Goal: Information Seeking & Learning: Check status

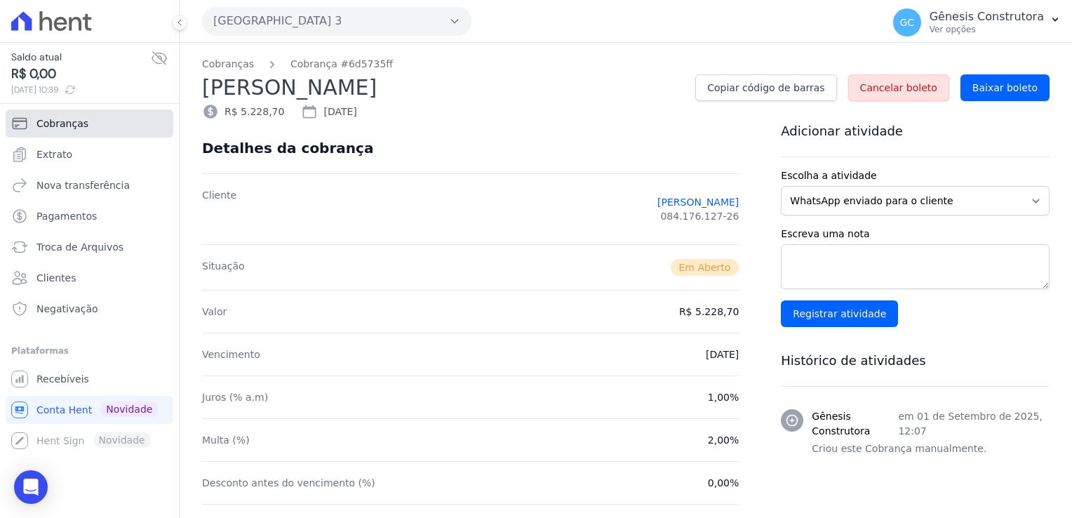
click at [76, 123] on span "Cobranças" at bounding box center [62, 123] width 52 height 14
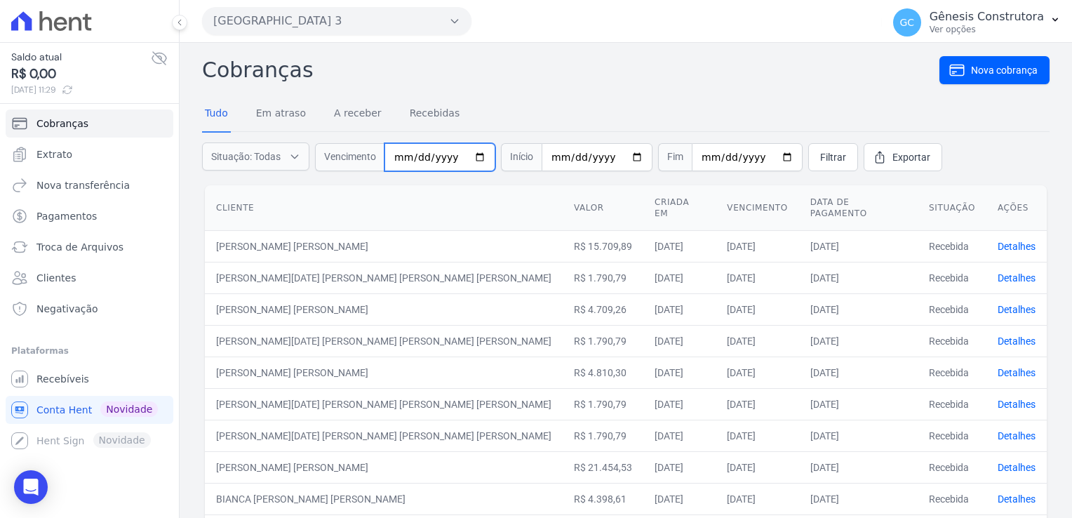
click at [400, 153] on input "date" at bounding box center [439, 157] width 111 height 28
type input "[DATE]"
click at [820, 159] on span "Filtrar" at bounding box center [833, 157] width 26 height 14
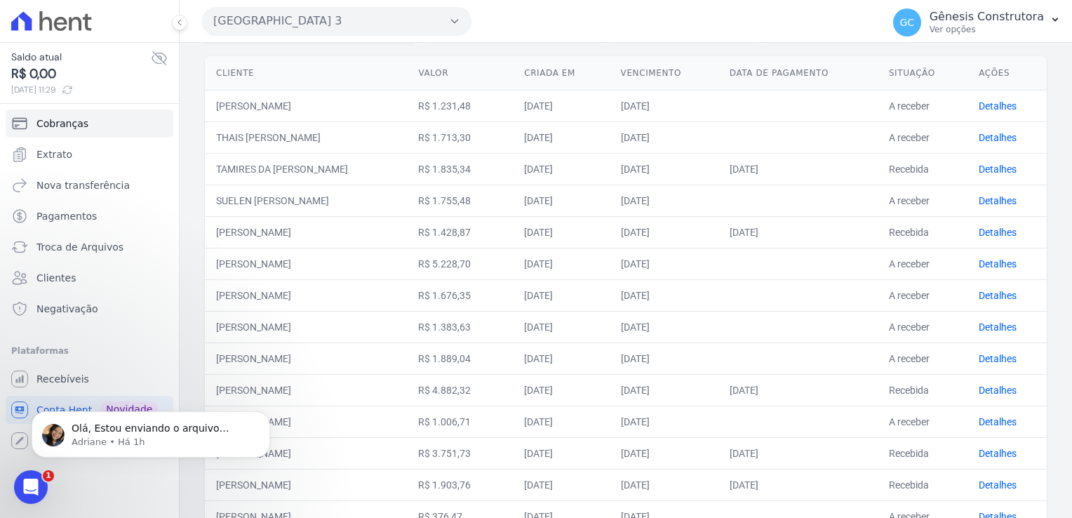
scroll to position [550, 0]
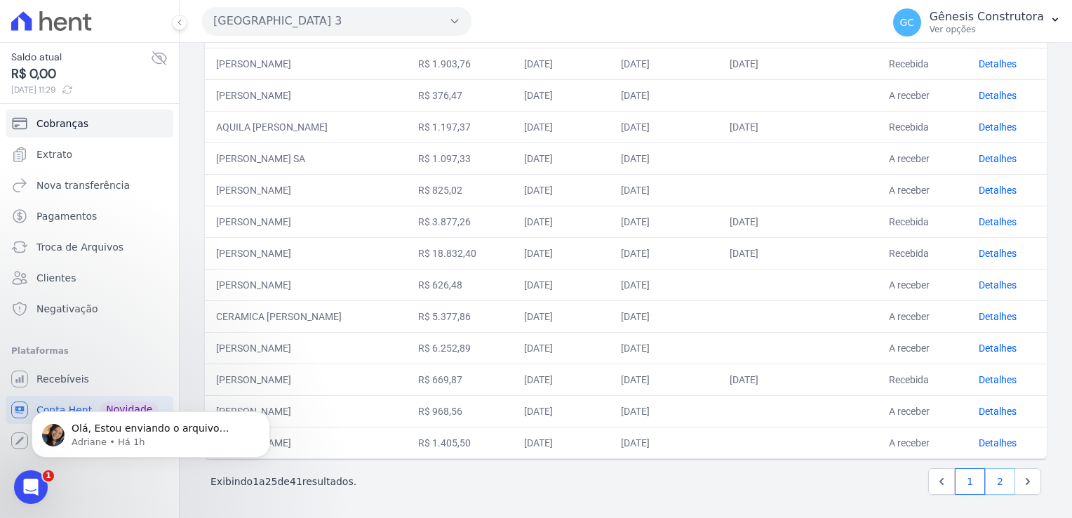
click at [991, 481] on link "2" at bounding box center [1000, 481] width 30 height 27
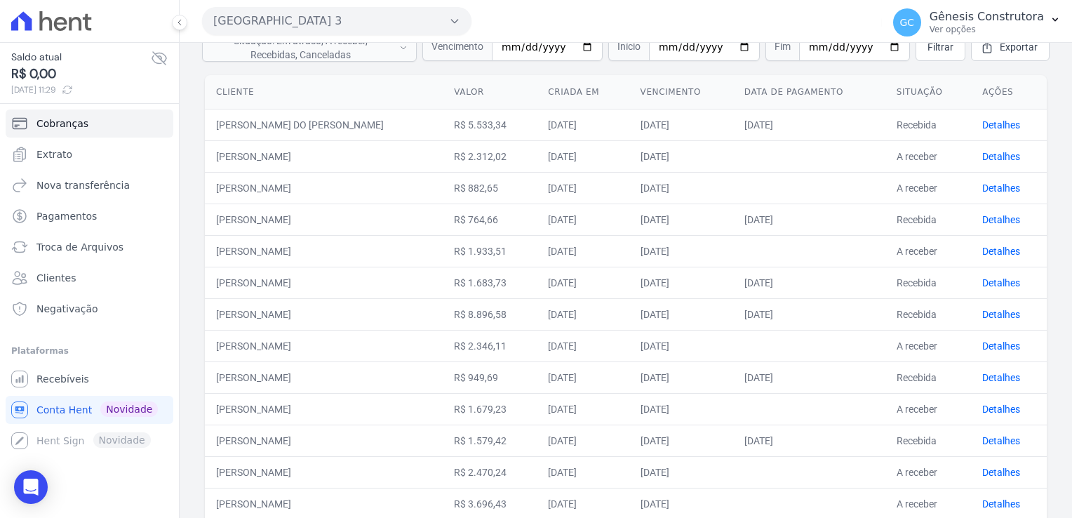
scroll to position [267, 0]
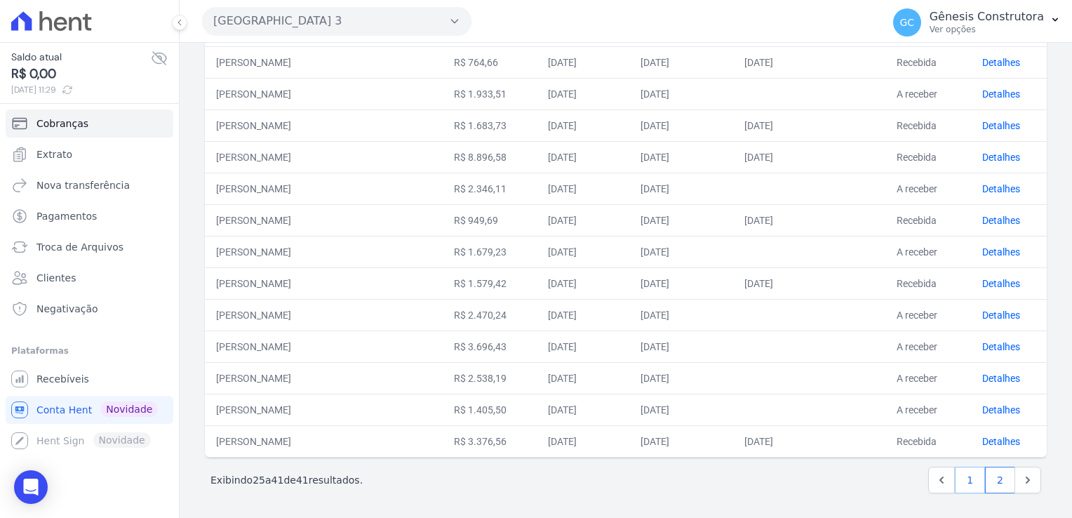
click at [966, 481] on link "1" at bounding box center [969, 479] width 30 height 27
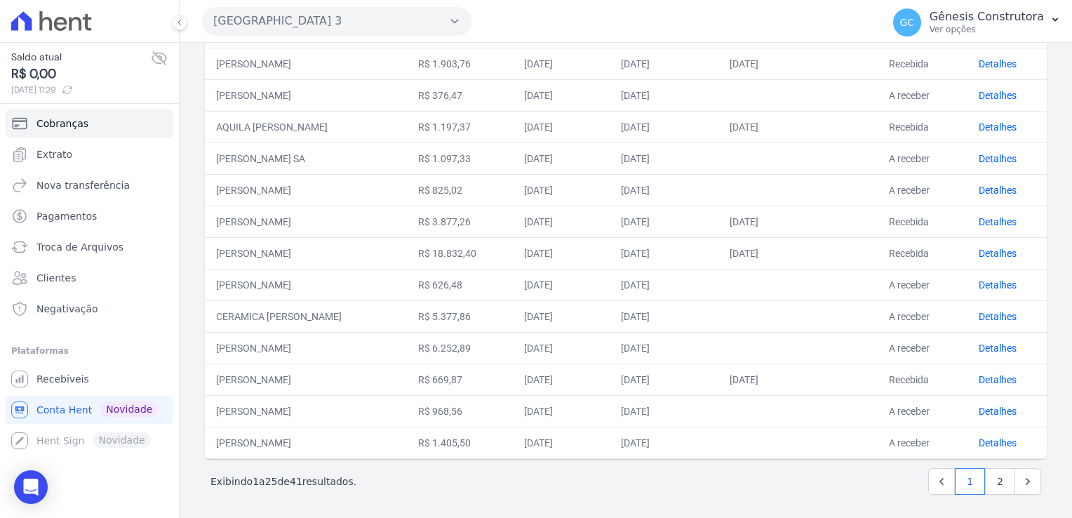
scroll to position [550, 0]
click at [985, 480] on link "2" at bounding box center [1000, 481] width 30 height 27
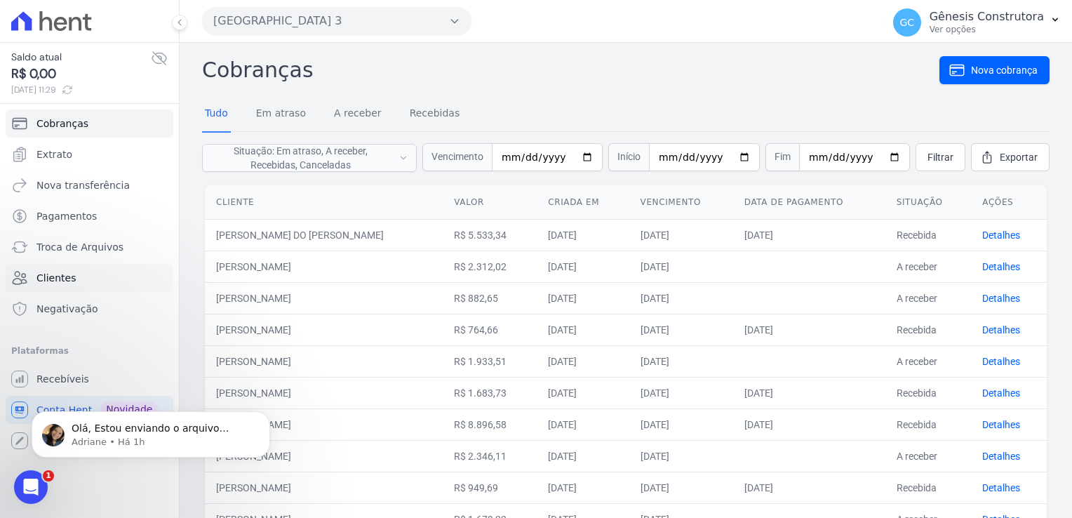
click at [93, 291] on ul "Cobranças Extrato Nova transferência Pagamentos Troca de [GEOGRAPHIC_DATA] Clie…" at bounding box center [90, 215] width 168 height 213
click at [89, 280] on link "Clientes" at bounding box center [90, 278] width 168 height 28
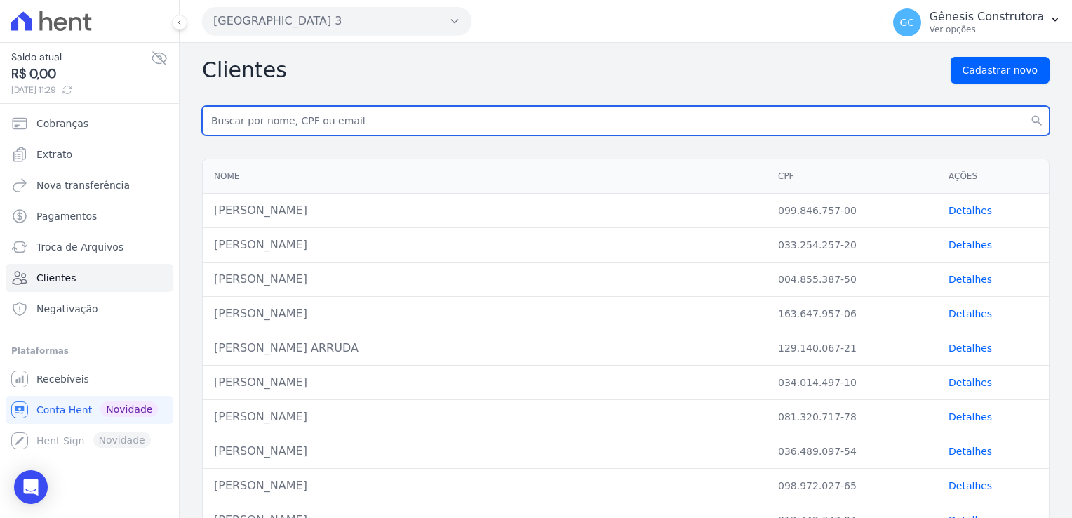
click at [291, 117] on input "text" at bounding box center [625, 120] width 847 height 29
paste input "[DEMOGRAPHIC_DATA][PERSON_NAME]"
type input "[DEMOGRAPHIC_DATA][PERSON_NAME]"
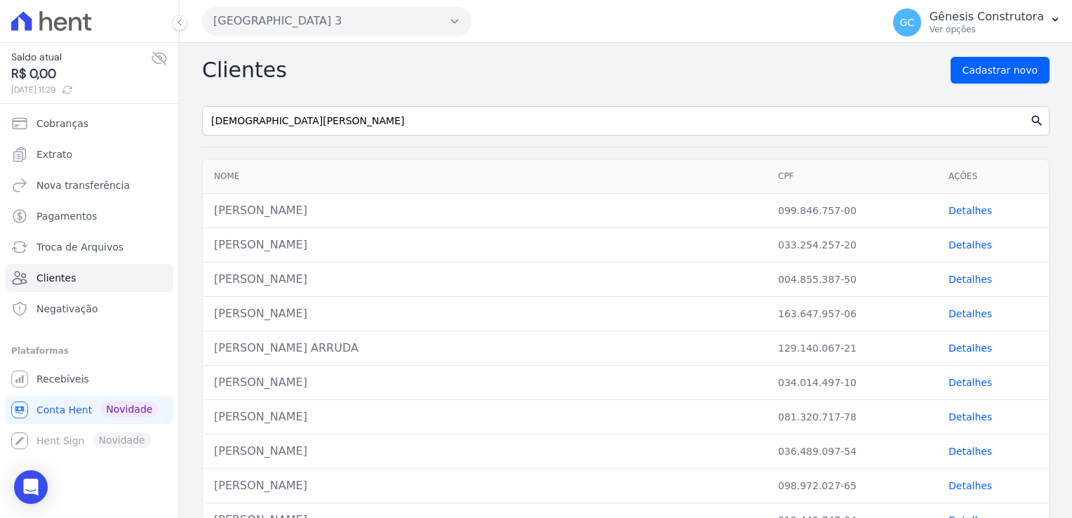
click at [1029, 125] on icon "search" at bounding box center [1036, 121] width 14 height 14
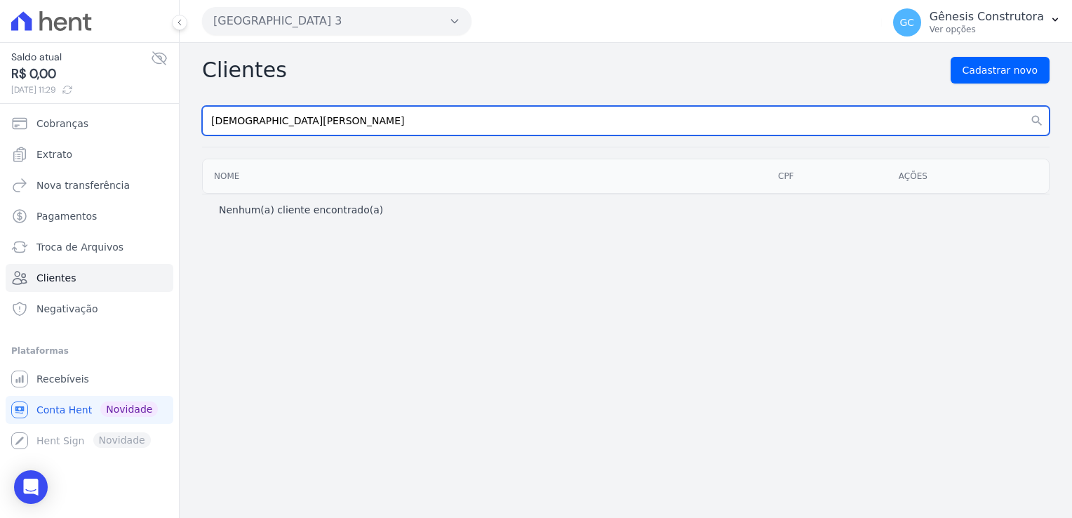
click at [417, 124] on input "[DEMOGRAPHIC_DATA][PERSON_NAME]" at bounding box center [625, 120] width 847 height 29
type input "[DEMOGRAPHIC_DATA][PERSON_NAME]"
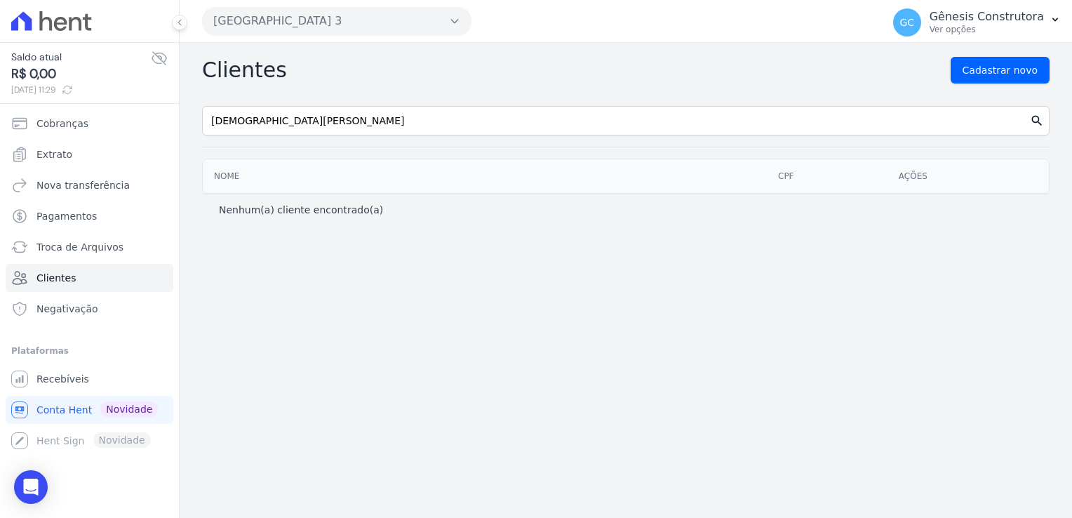
click at [1032, 121] on icon "search" at bounding box center [1036, 121] width 14 height 14
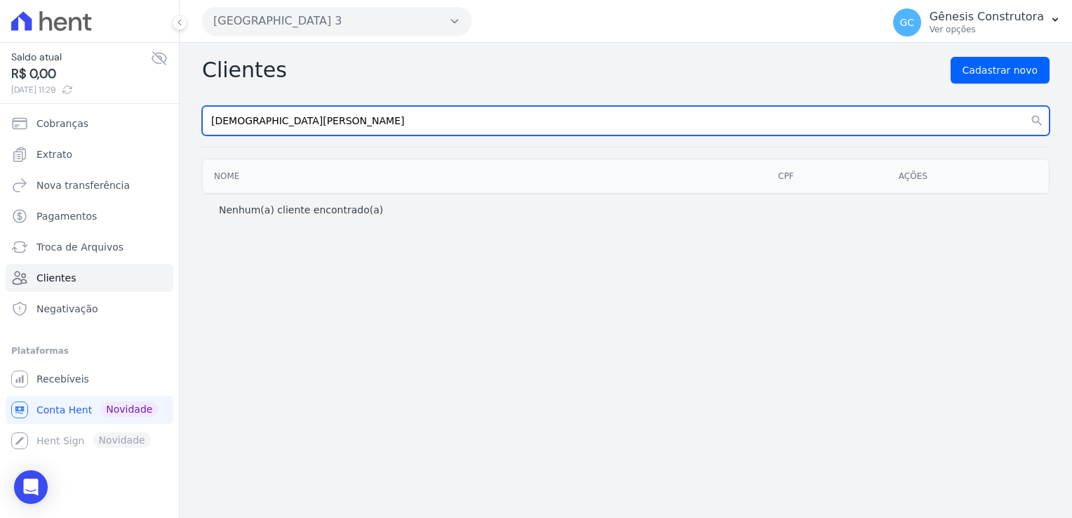
click at [262, 123] on input "[DEMOGRAPHIC_DATA][PERSON_NAME]" at bounding box center [625, 120] width 847 height 29
type input "[DEMOGRAPHIC_DATA][PERSON_NAME]"
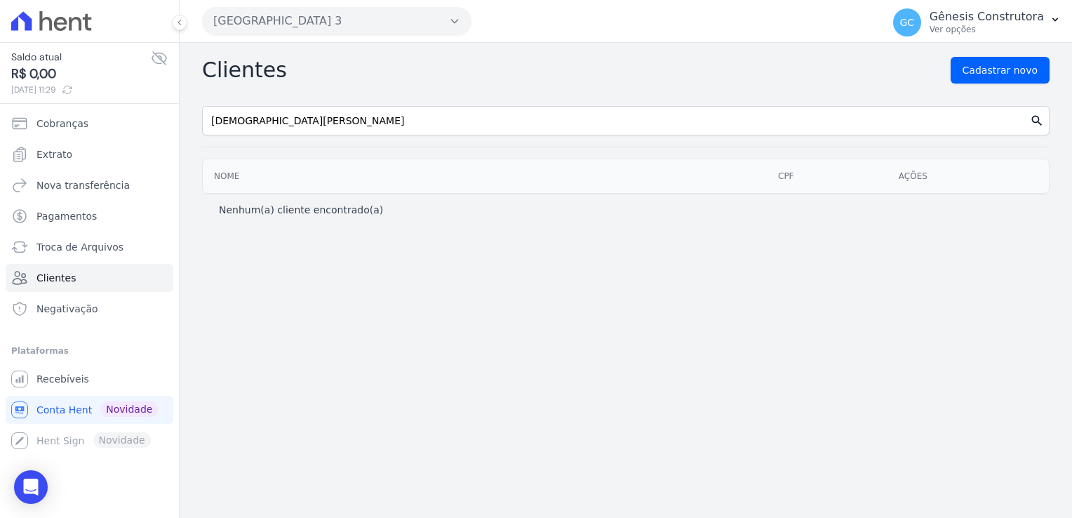
click at [1038, 123] on icon "search" at bounding box center [1036, 121] width 14 height 14
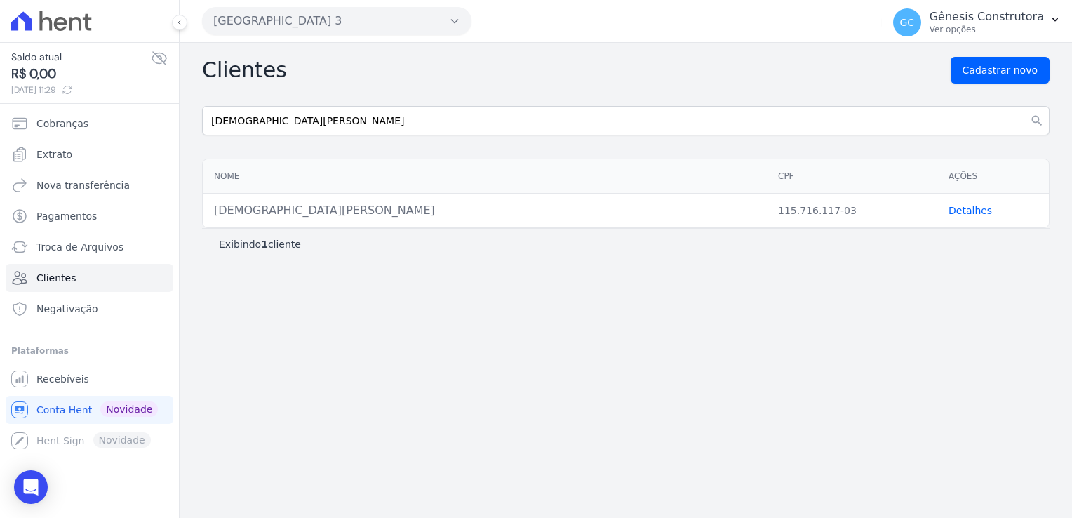
click at [968, 206] on link "Detalhes" at bounding box center [969, 210] width 43 height 11
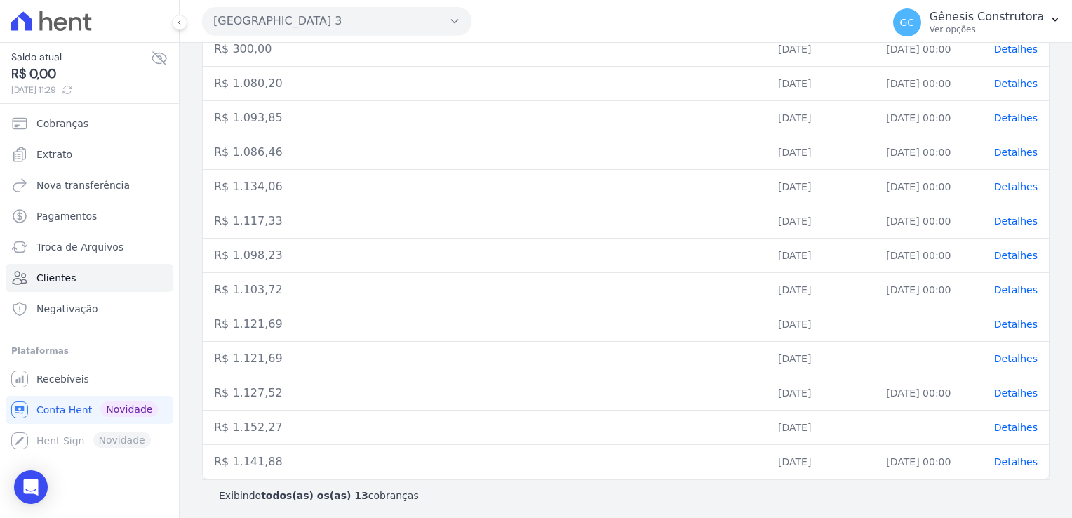
scroll to position [256, 0]
click at [1020, 427] on span "Detalhes" at bounding box center [1015, 426] width 43 height 11
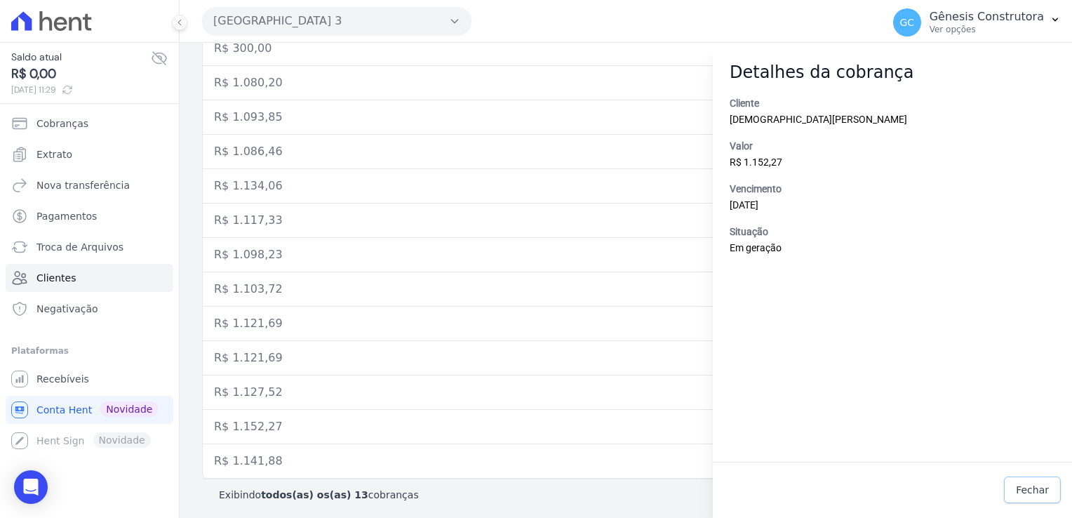
click at [1050, 489] on link "Fechar" at bounding box center [1032, 489] width 57 height 27
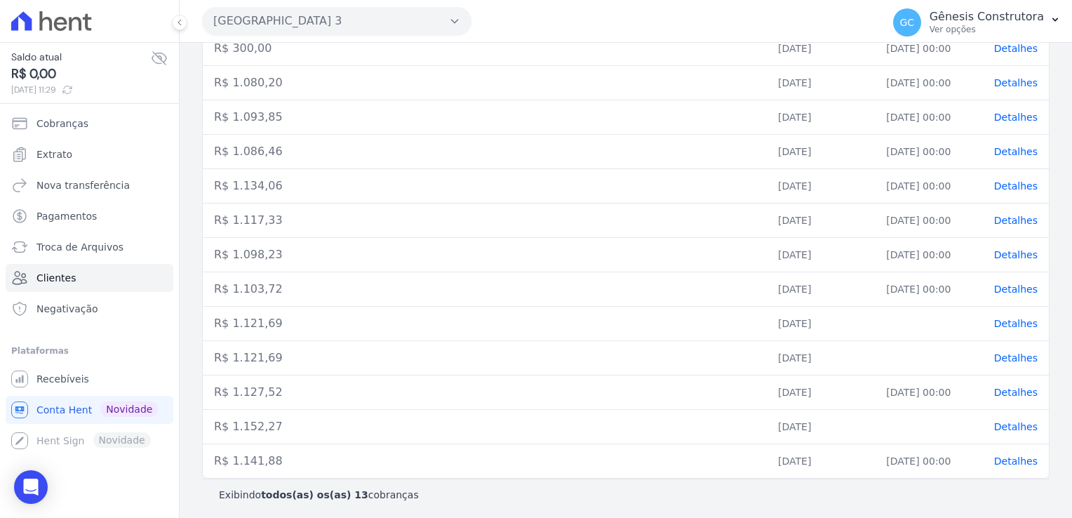
click at [673, 341] on td "R$ 1.121,69" at bounding box center [485, 358] width 564 height 34
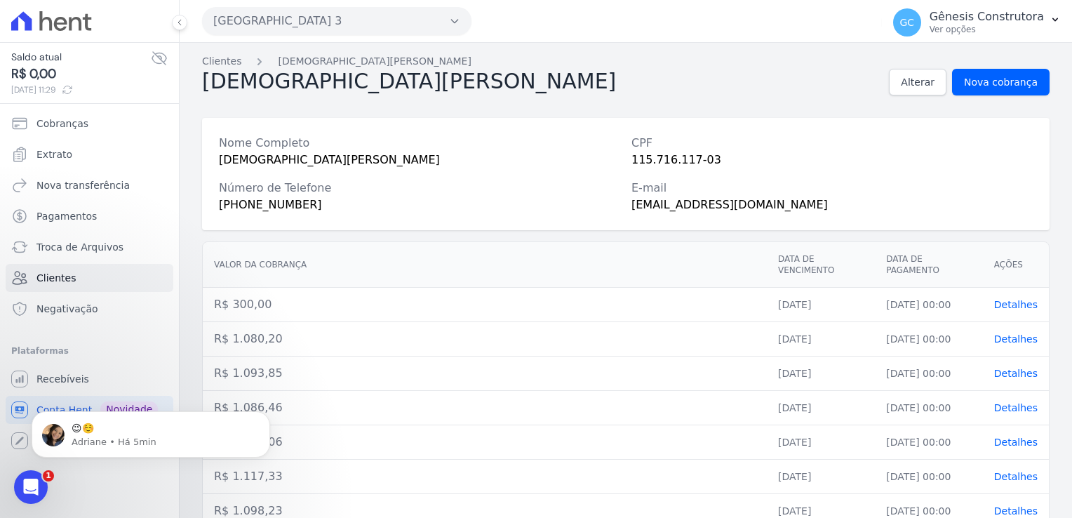
scroll to position [0, 0]
